Goal: Task Accomplishment & Management: Manage account settings

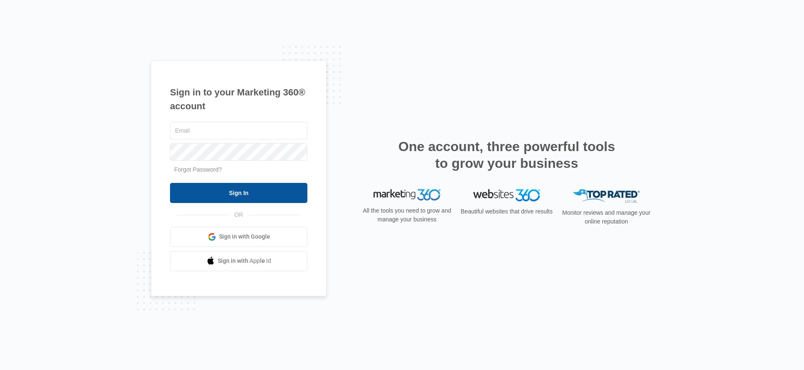
type input "[EMAIL_ADDRESS][DOMAIN_NAME]"
click at [234, 192] on input "Sign In" at bounding box center [238, 193] width 137 height 20
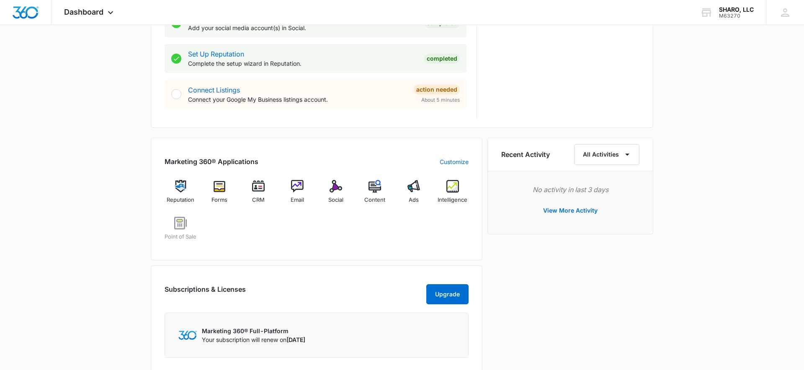
scroll to position [409, 0]
click at [414, 191] on img at bounding box center [413, 185] width 13 height 13
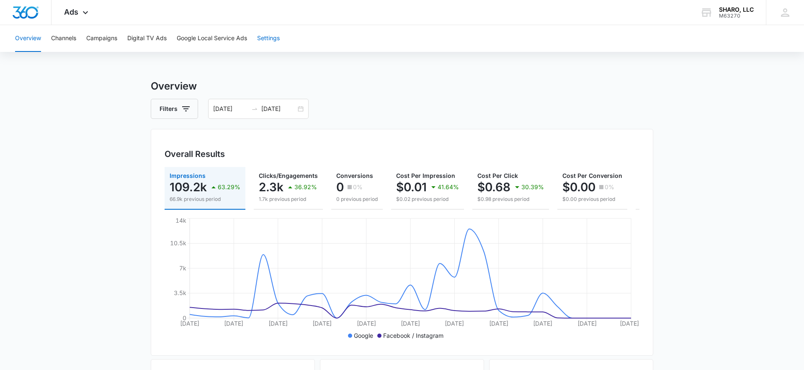
click at [271, 39] on button "Settings" at bounding box center [268, 38] width 23 height 27
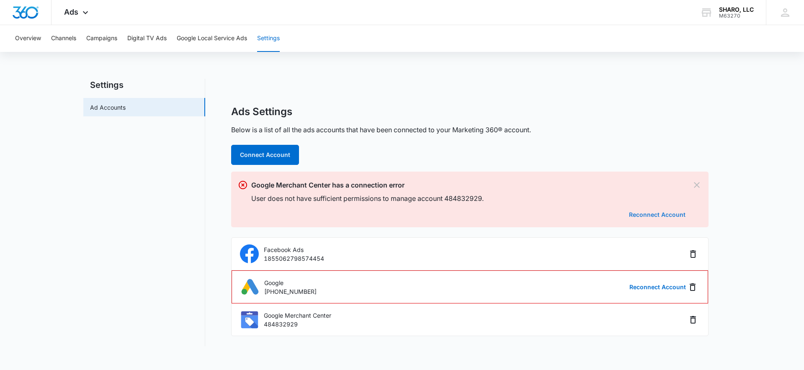
click at [658, 215] on button "Reconnect Account" at bounding box center [657, 215] width 57 height 6
click at [785, 15] on icon at bounding box center [785, 12] width 8 height 8
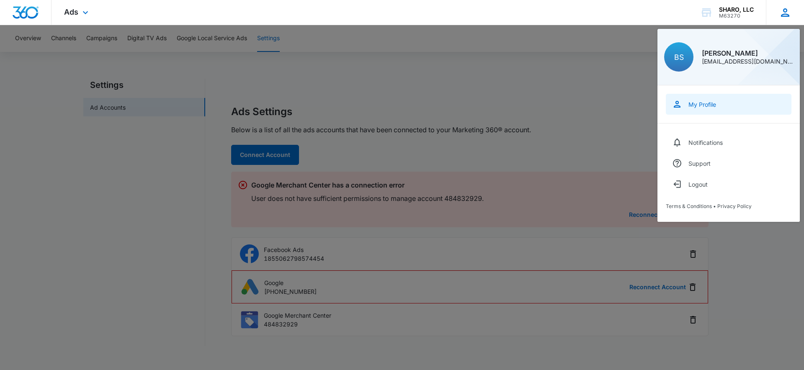
click at [707, 100] on link "My Profile" at bounding box center [729, 104] width 126 height 21
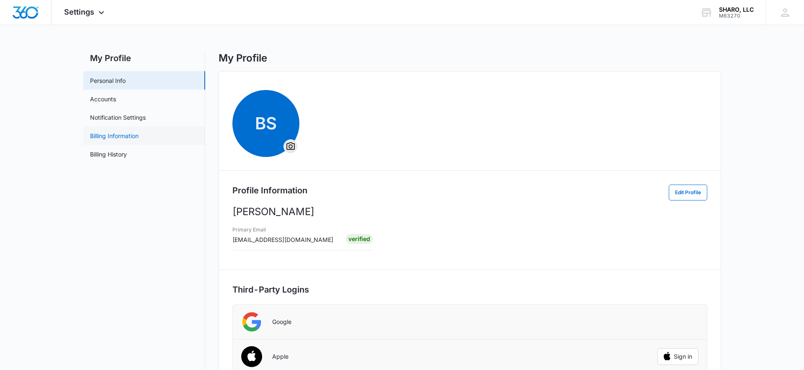
click at [129, 136] on link "Billing Information" at bounding box center [114, 135] width 49 height 9
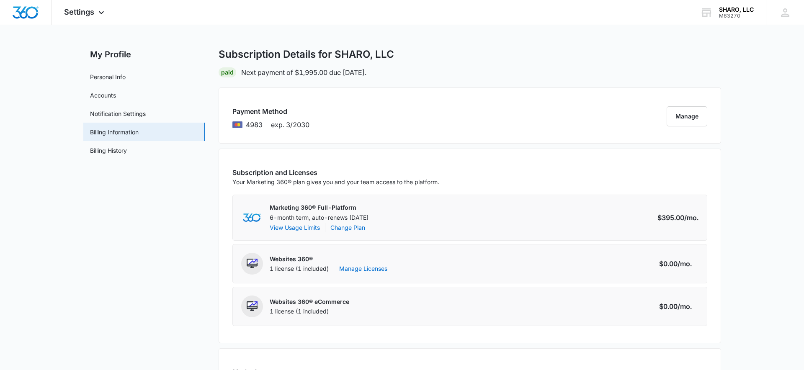
scroll to position [5, 0]
click at [689, 114] on button "Manage" at bounding box center [686, 115] width 41 height 20
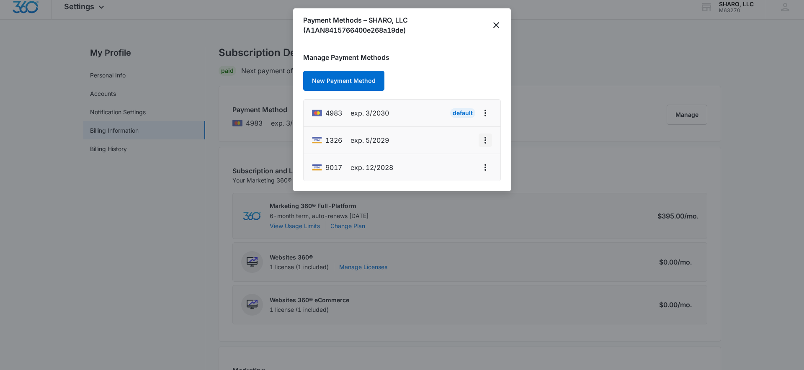
click at [486, 141] on icon "actions.viewMore" at bounding box center [485, 140] width 10 height 10
click at [134, 218] on div at bounding box center [402, 185] width 804 height 370
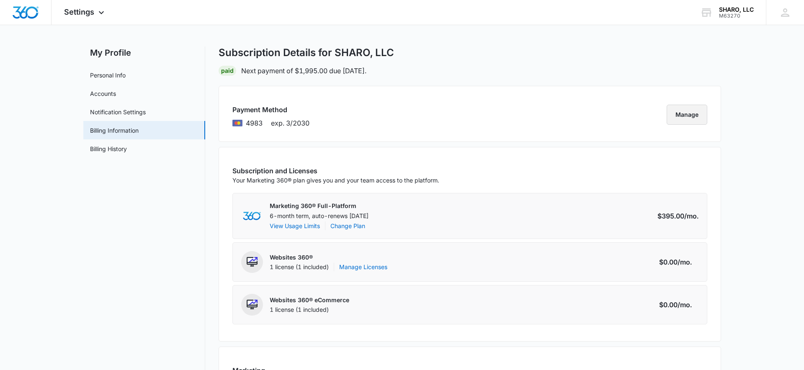
click at [688, 114] on button "Manage" at bounding box center [686, 115] width 41 height 20
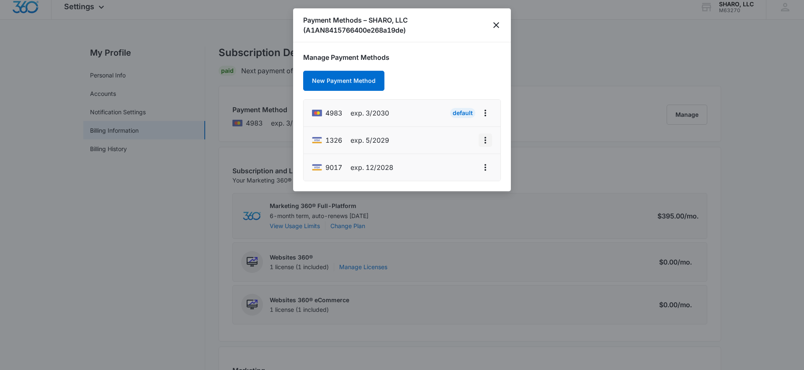
click at [485, 140] on icon "actions.viewMore" at bounding box center [485, 140] width 2 height 7
click at [455, 163] on div "Edit Card" at bounding box center [451, 164] width 39 height 6
select select "5"
select select "2029"
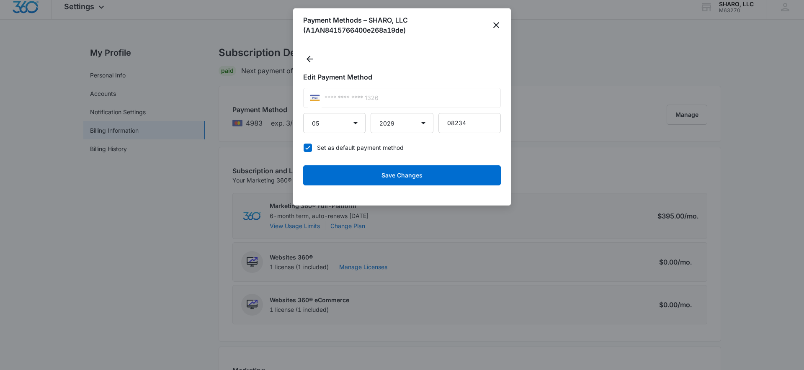
click at [378, 97] on div "**** **** **** 1326" at bounding box center [402, 98] width 198 height 20
click at [309, 59] on icon "Back" at bounding box center [309, 59] width 7 height 7
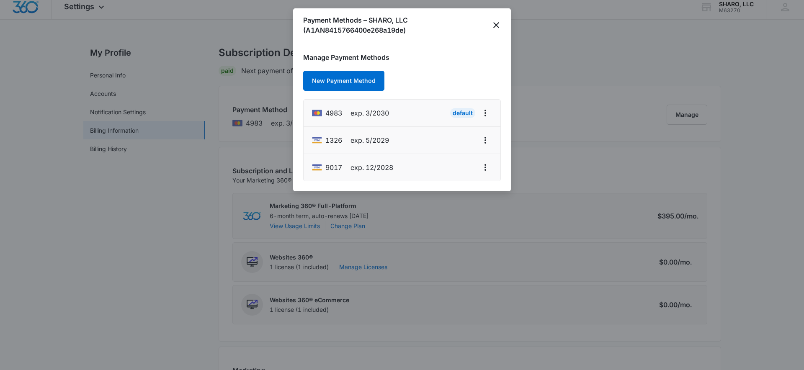
click at [401, 139] on li "1326 exp. 5/2029" at bounding box center [401, 140] width 197 height 27
click at [484, 143] on icon "actions.viewMore" at bounding box center [485, 140] width 2 height 7
click at [454, 161] on div "Edit Card" at bounding box center [451, 164] width 39 height 6
select select "5"
select select "2029"
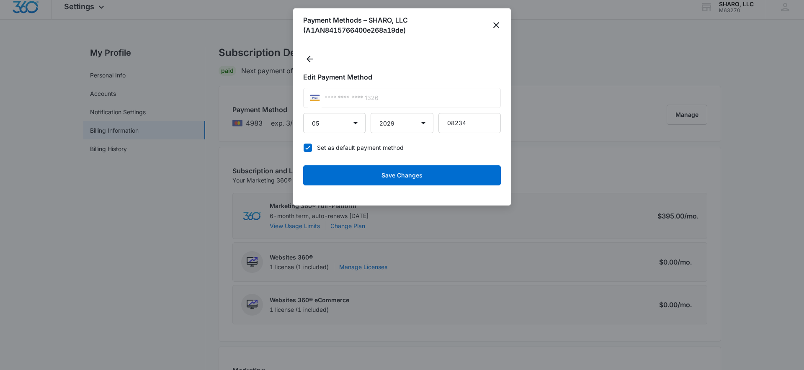
click at [385, 102] on div "**** **** **** 1326" at bounding box center [402, 98] width 198 height 20
click at [308, 147] on icon at bounding box center [307, 148] width 5 height 4
click at [303, 147] on input "Set as default payment method" at bounding box center [303, 147] width 0 height 0
checkbox input "false"
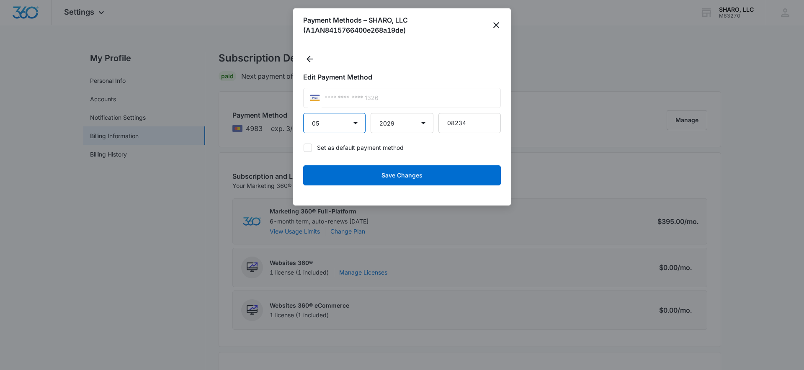
click at [338, 125] on select "01 02 03 04 05 06 07 08 09 10 11 12" at bounding box center [334, 123] width 62 height 20
click at [497, 25] on icon "close" at bounding box center [496, 25] width 10 height 10
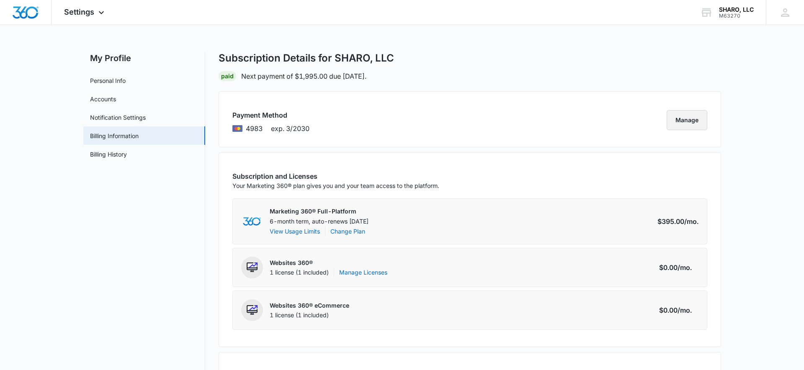
click at [687, 122] on button "Manage" at bounding box center [686, 120] width 41 height 20
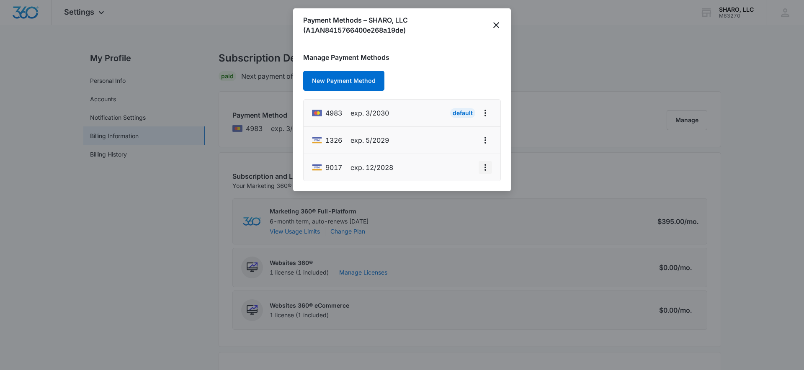
click at [486, 169] on icon "actions.viewMore" at bounding box center [485, 167] width 10 height 10
click at [497, 24] on icon "close" at bounding box center [496, 25] width 6 height 6
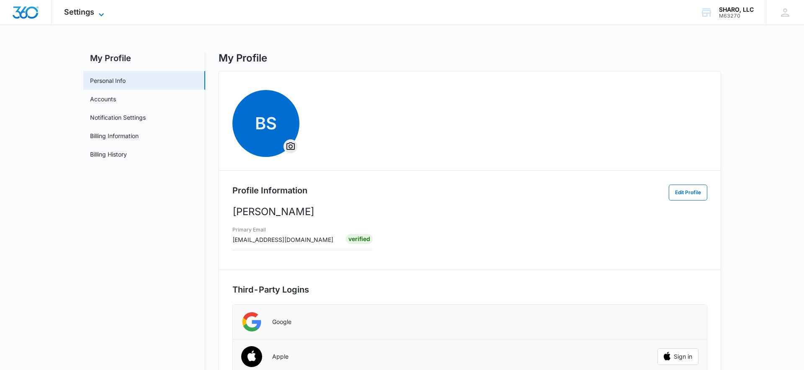
click at [100, 13] on icon at bounding box center [101, 15] width 10 height 10
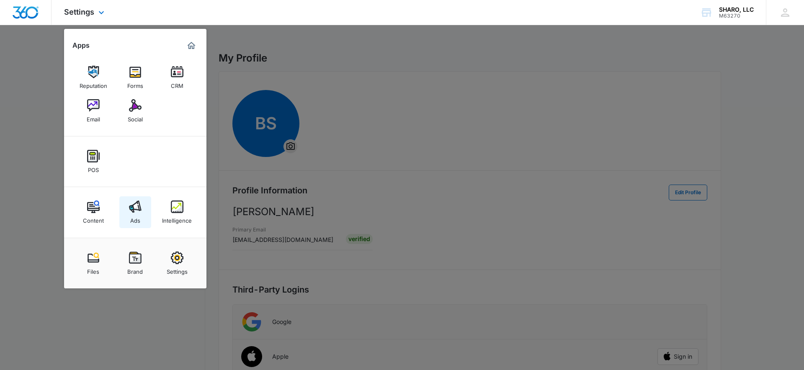
click at [135, 213] on div "Ads" at bounding box center [135, 218] width 10 height 11
